Goal: Navigation & Orientation: Find specific page/section

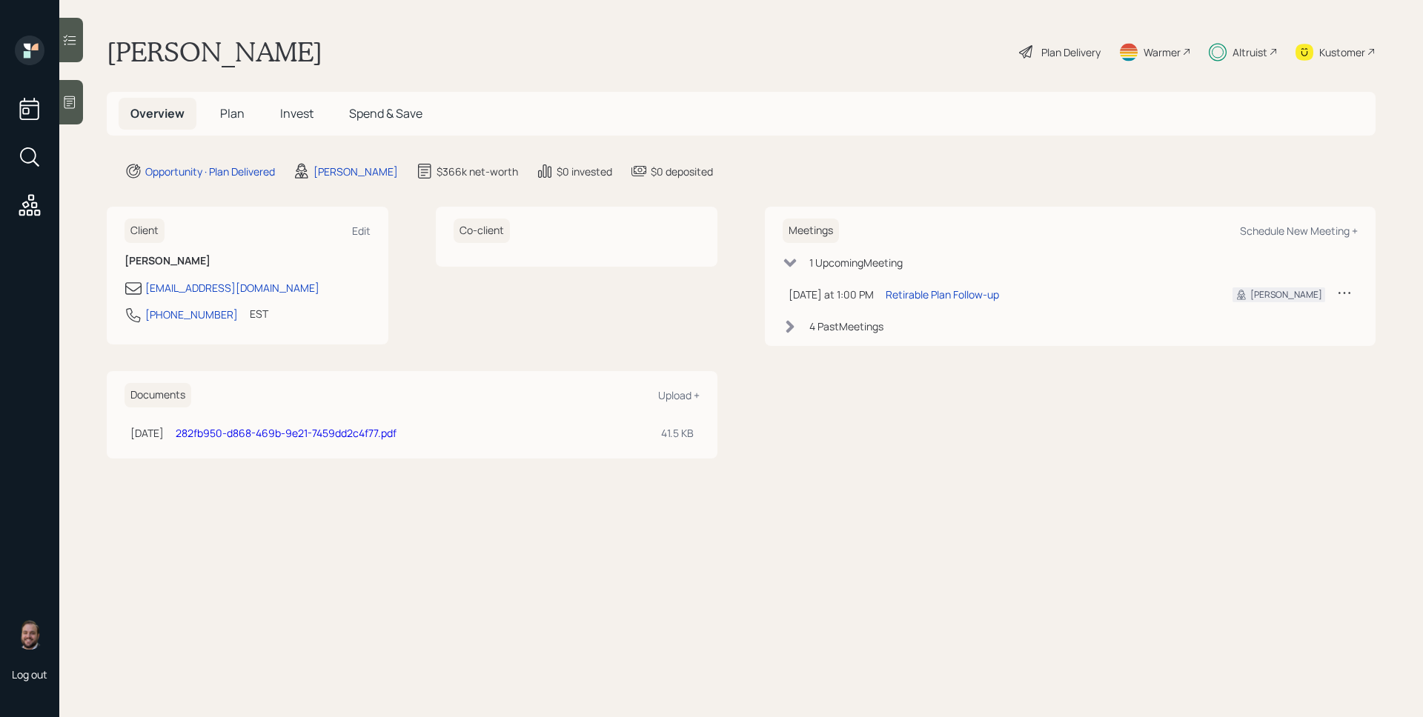
click at [294, 113] on span "Invest" at bounding box center [296, 113] width 33 height 16
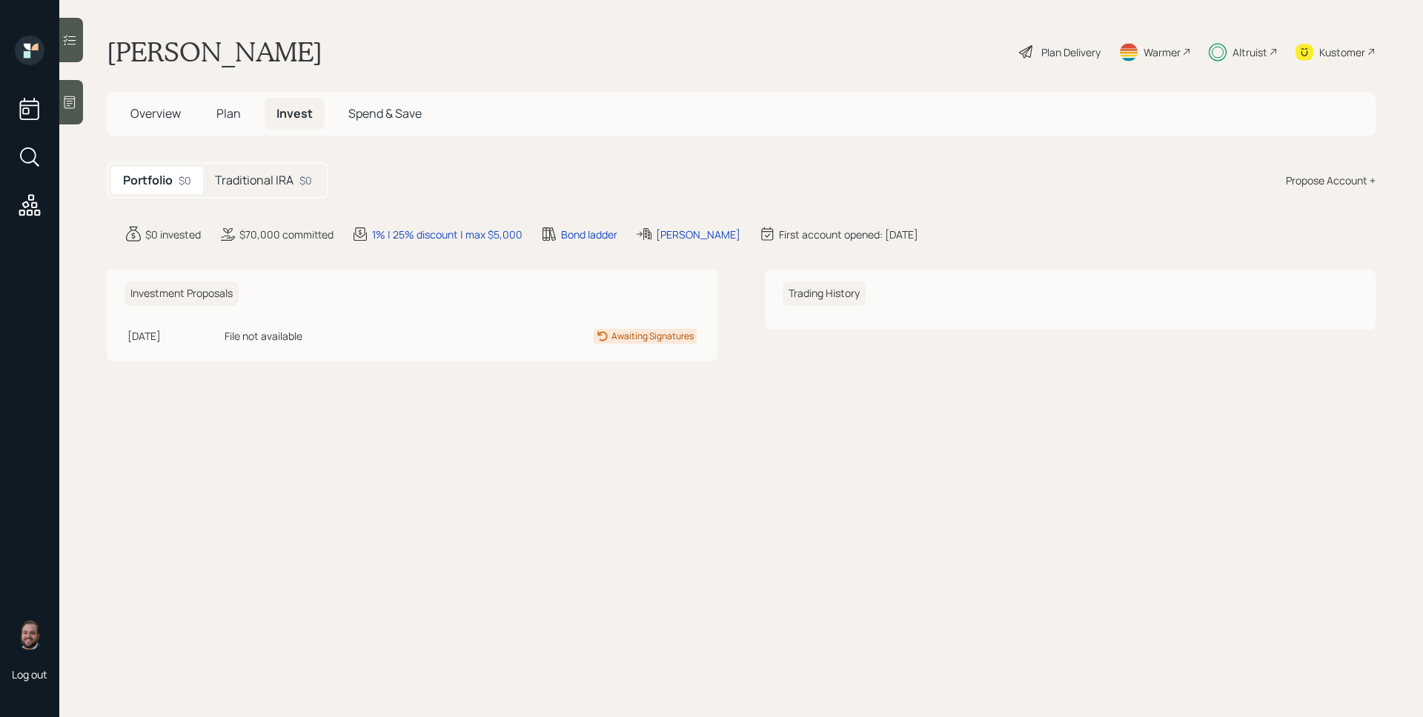
click at [302, 184] on div "$0" at bounding box center [305, 181] width 13 height 16
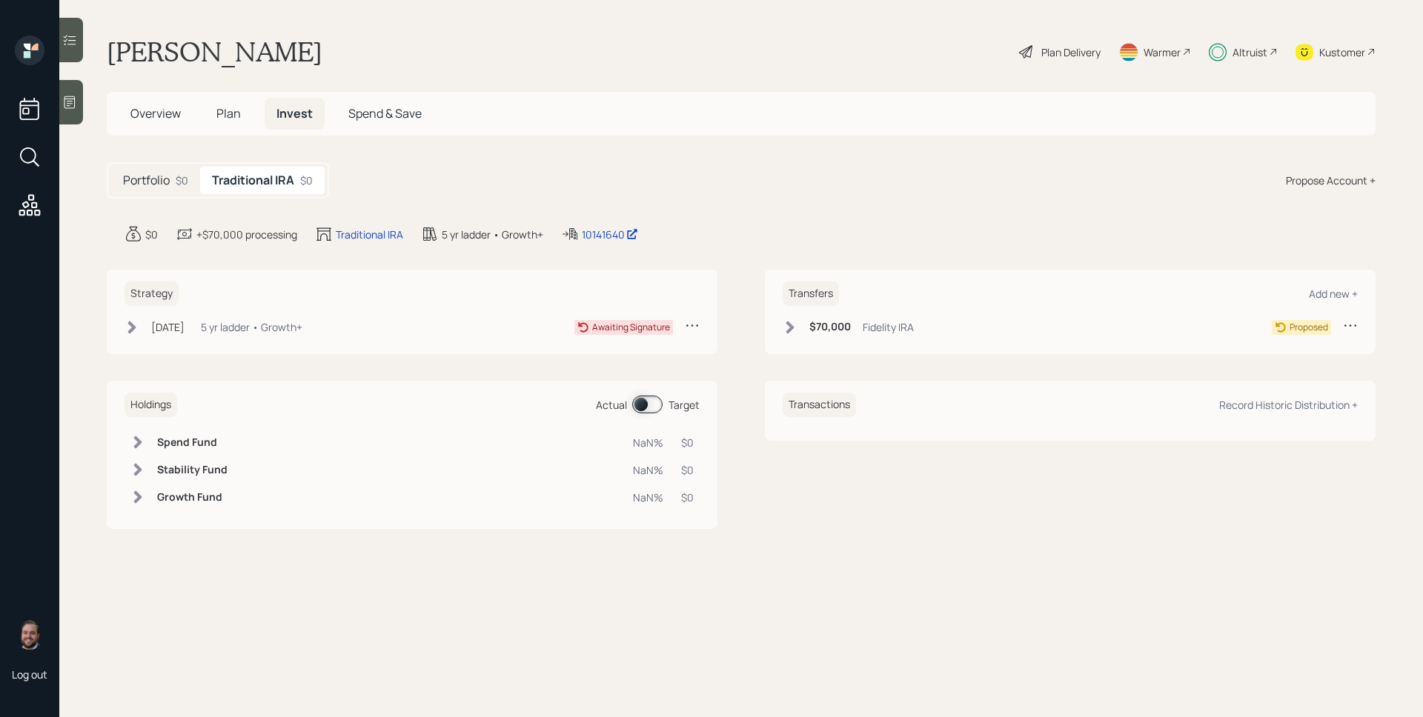
click at [912, 329] on div "Fidelity IRA" at bounding box center [888, 327] width 51 height 16
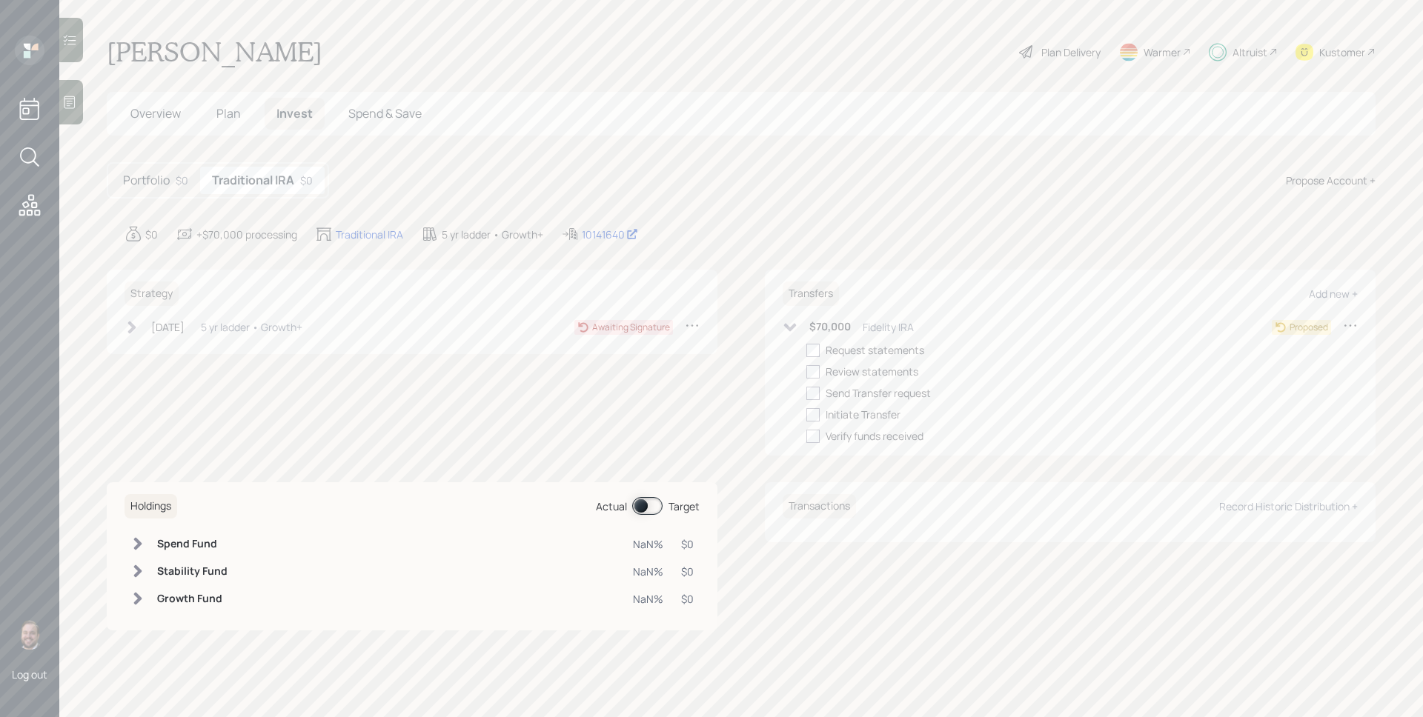
click at [911, 328] on div "Fidelity IRA" at bounding box center [888, 327] width 51 height 16
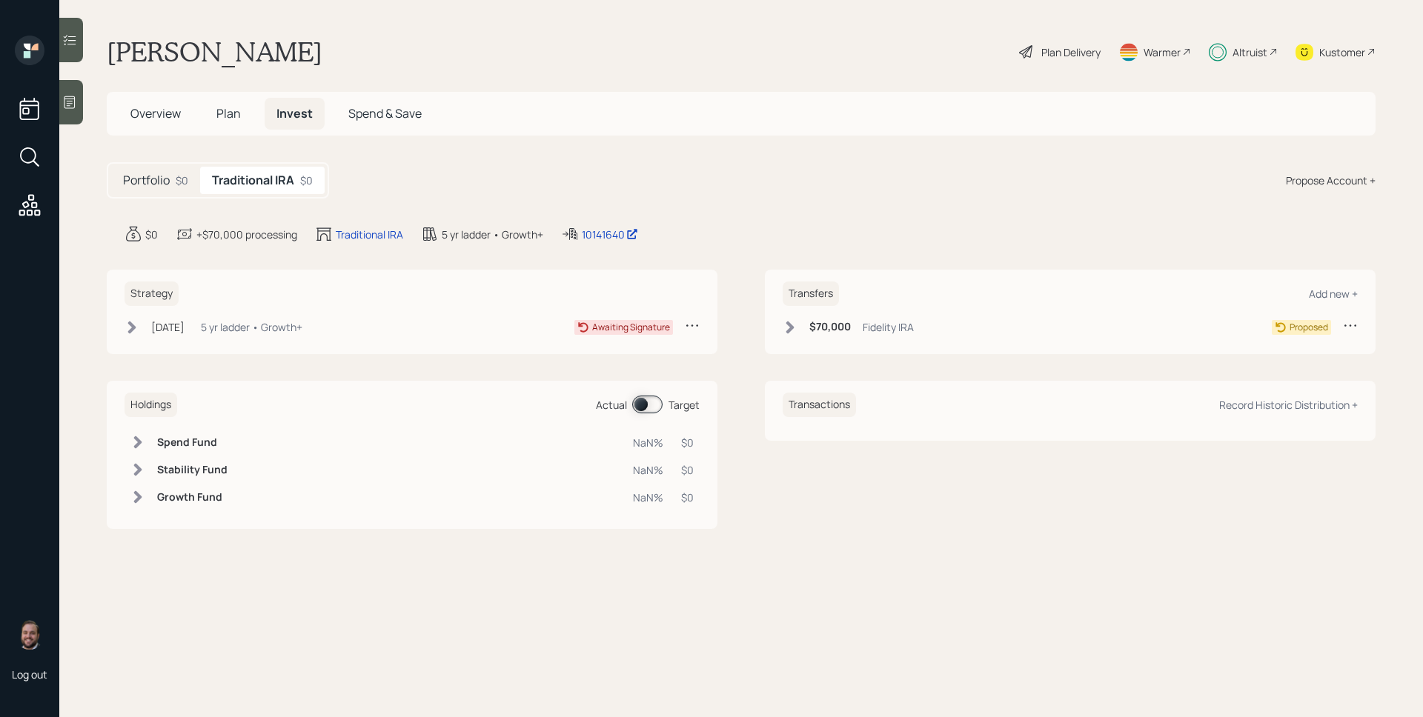
click at [226, 116] on span "Plan" at bounding box center [228, 113] width 24 height 16
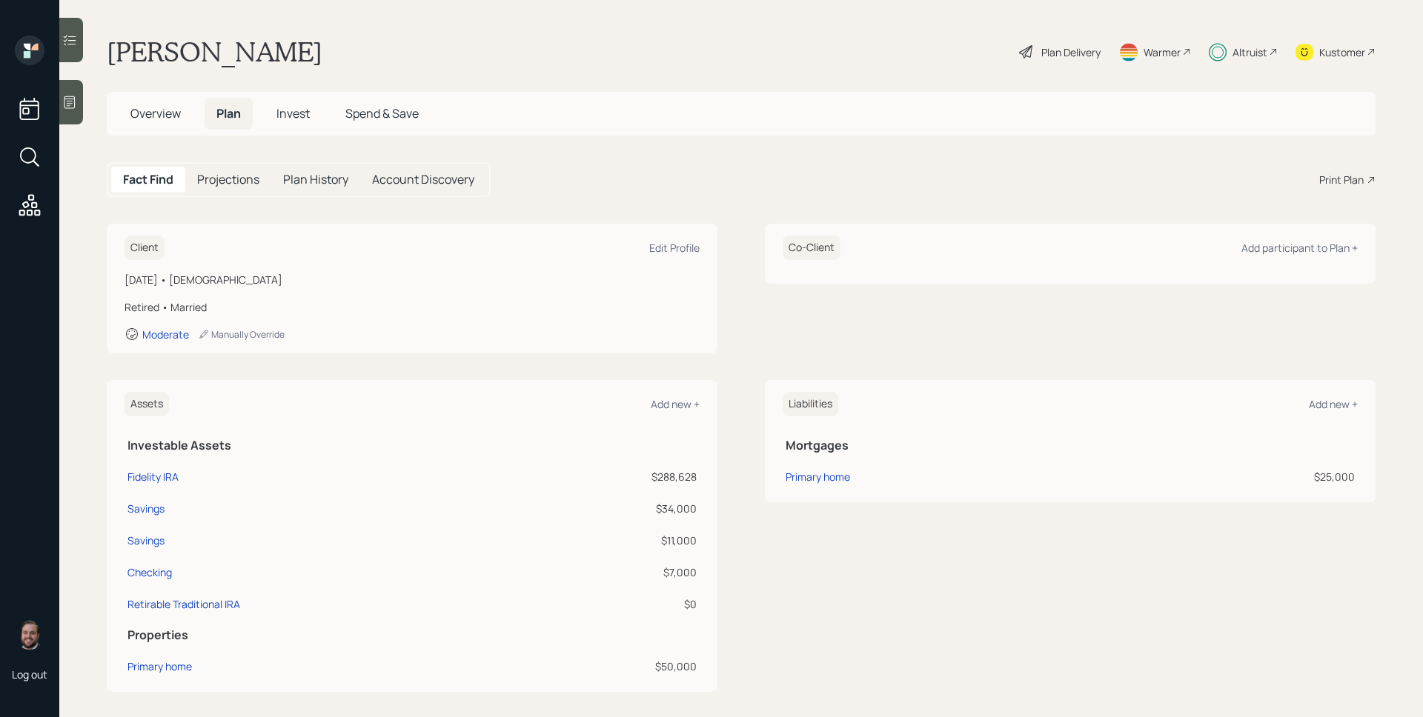
click at [139, 113] on span "Overview" at bounding box center [155, 113] width 50 height 16
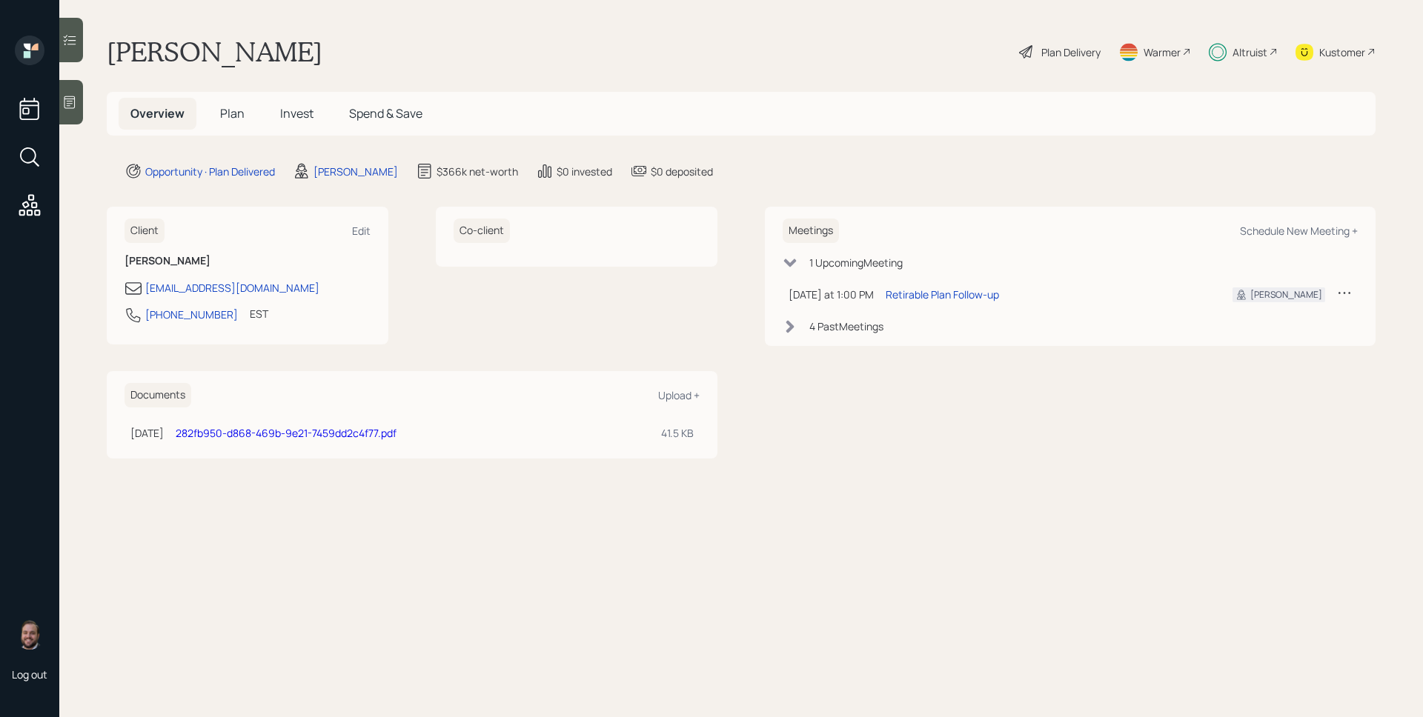
click at [220, 109] on span "Plan" at bounding box center [232, 113] width 24 height 16
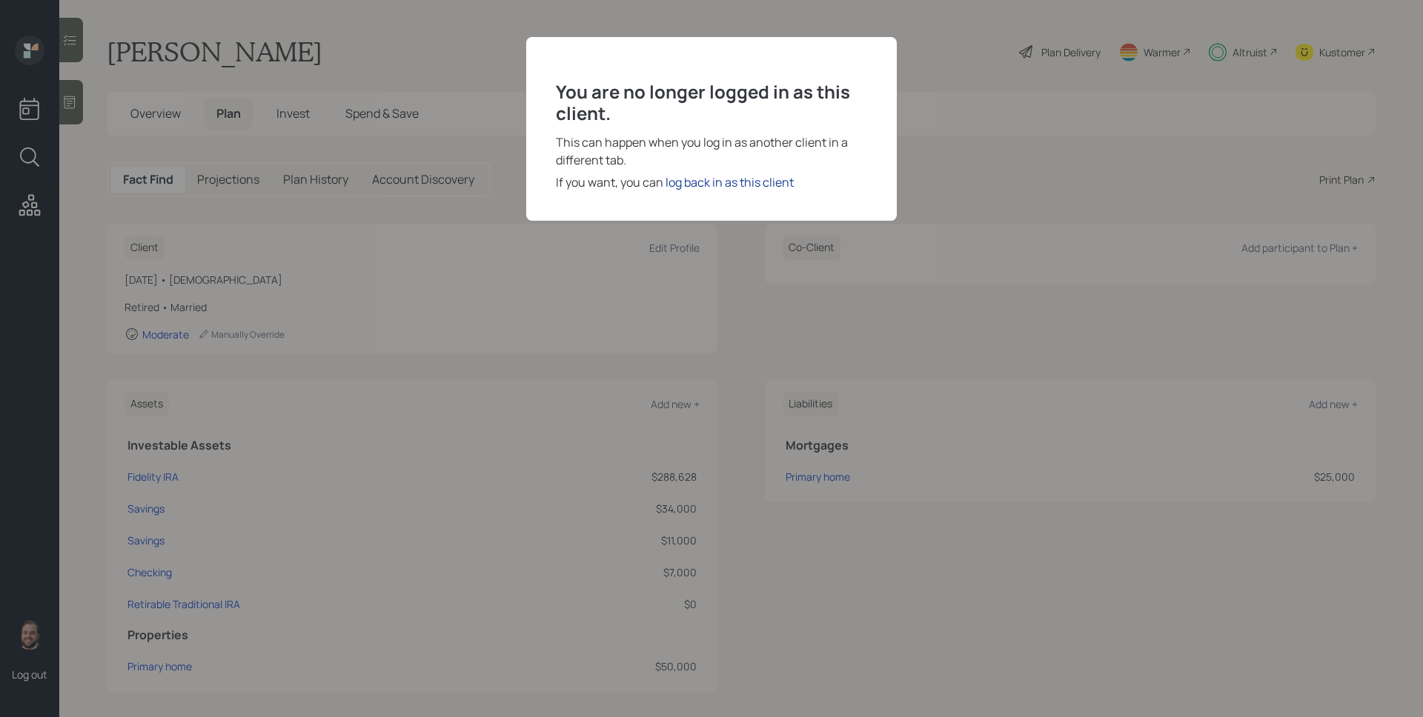
click at [731, 174] on div "log back in as this client" at bounding box center [730, 182] width 128 height 18
